Goal: Information Seeking & Learning: Learn about a topic

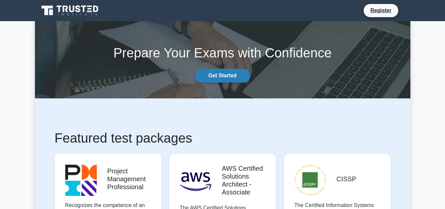
click at [228, 78] on link "Get Started" at bounding box center [222, 76] width 55 height 14
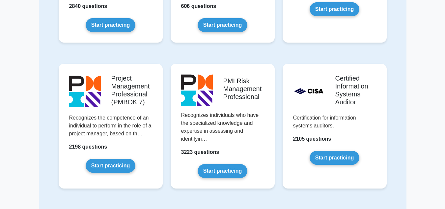
scroll to position [461, 0]
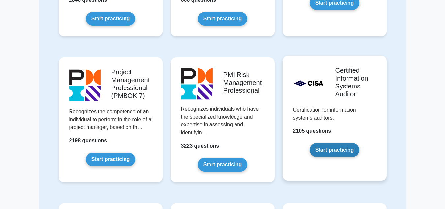
click at [326, 150] on link "Start practicing" at bounding box center [335, 150] width 50 height 14
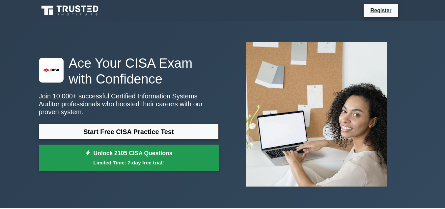
click at [149, 158] on small "Limited Time: 7-day free trial!" at bounding box center [128, 162] width 163 height 8
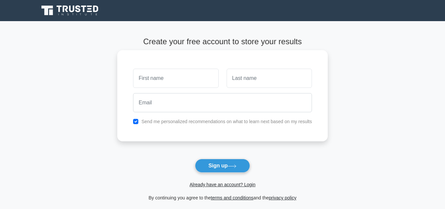
click at [167, 83] on input "text" at bounding box center [175, 78] width 85 height 19
type input "[PERSON_NAME]"
click at [240, 81] on input "text" at bounding box center [269, 78] width 85 height 19
type input "Adriko"
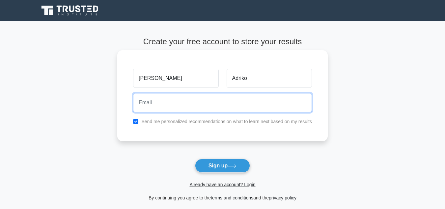
click at [246, 108] on input "email" at bounding box center [222, 102] width 179 height 19
type input "[EMAIL_ADDRESS][DOMAIN_NAME]"
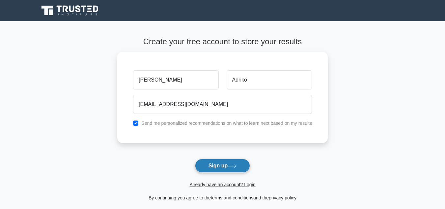
click at [224, 167] on button "Sign up" at bounding box center [222, 165] width 55 height 14
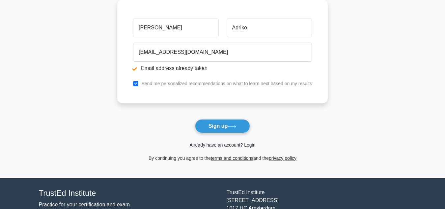
scroll to position [77, 0]
click at [244, 144] on link "Already have an account? Login" at bounding box center [222, 144] width 66 height 5
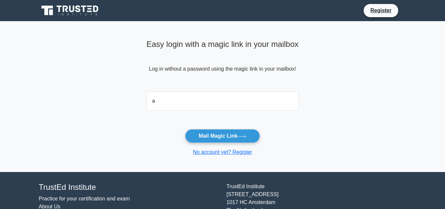
type input "[EMAIL_ADDRESS][DOMAIN_NAME]"
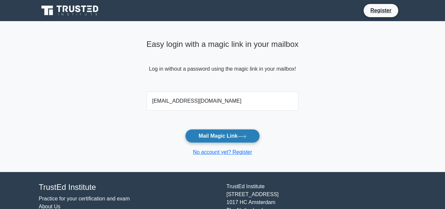
click at [223, 135] on button "Mail Magic Link" at bounding box center [222, 136] width 75 height 14
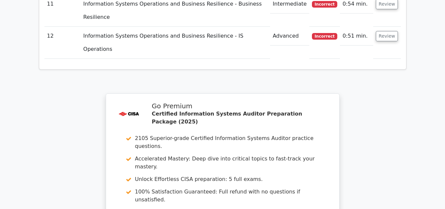
scroll to position [1260, 0]
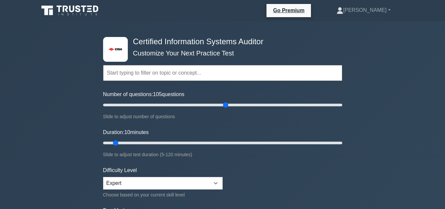
click at [224, 106] on input "Number of questions: 105 questions" at bounding box center [222, 105] width 239 height 8
click at [239, 106] on input "Number of questions: 115 questions" at bounding box center [222, 105] width 239 height 8
click at [257, 105] on input "Number of questions: 130 questions" at bounding box center [222, 105] width 239 height 8
click at [264, 105] on input "Number of questions: 135 questions" at bounding box center [222, 105] width 239 height 8
click at [272, 105] on input "Number of questions: 145 questions" at bounding box center [222, 105] width 239 height 8
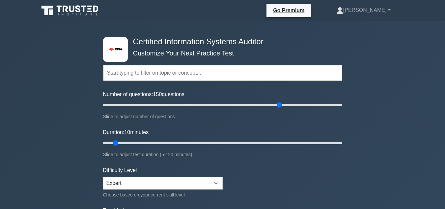
type input "150"
click at [280, 106] on input "Number of questions: 150 questions" at bounding box center [222, 105] width 239 height 8
click at [228, 143] on input "Duration: 10 minutes" at bounding box center [222, 143] width 239 height 8
click at [251, 143] on input "Duration: 75 minutes" at bounding box center [222, 143] width 239 height 8
click at [269, 143] on input "Duration: 85 minutes" at bounding box center [222, 143] width 239 height 8
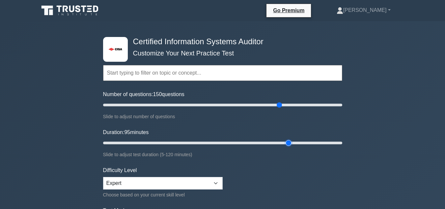
click at [285, 144] on input "Duration: 95 minutes" at bounding box center [222, 143] width 239 height 8
click at [292, 144] on input "Duration: 95 minutes" at bounding box center [222, 143] width 239 height 8
click at [298, 144] on input "Duration: 100 minutes" at bounding box center [222, 143] width 239 height 8
click at [306, 144] on input "Duration: 105 minutes" at bounding box center [222, 143] width 239 height 8
click at [315, 143] on input "Duration: 110 minutes" at bounding box center [222, 143] width 239 height 8
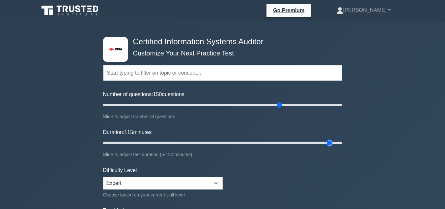
click at [327, 143] on input "Duration: 115 minutes" at bounding box center [222, 143] width 239 height 8
type input "120"
click at [338, 143] on input "Duration: 120 minutes" at bounding box center [222, 143] width 239 height 8
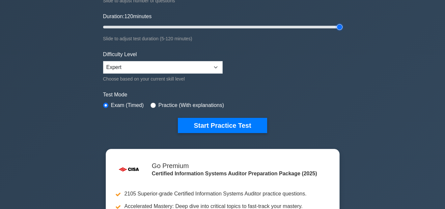
scroll to position [128, 0]
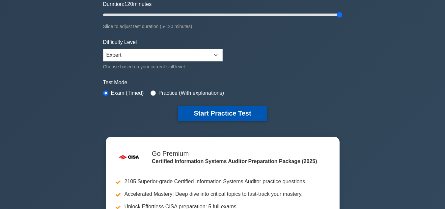
click at [253, 114] on button "Start Practice Test" at bounding box center [222, 112] width 89 height 15
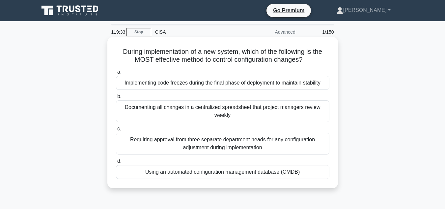
click at [232, 171] on div "Using an automated configuration management database (CMDB)" at bounding box center [222, 172] width 213 height 14
click at [116, 163] on input "d. Using an automated configuration management database (CMDB)" at bounding box center [116, 161] width 0 height 4
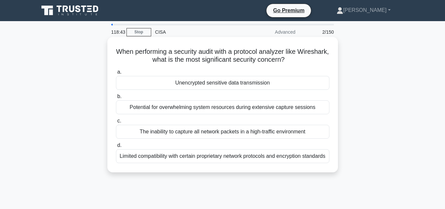
click at [242, 160] on div "Limited compatibility with certain proprietary network protocols and encryption…" at bounding box center [222, 156] width 213 height 14
click at [116, 147] on input "d. Limited compatibility with certain proprietary network protocols and encrypt…" at bounding box center [116, 145] width 0 height 4
